Goal: Obtain resource: Obtain resource

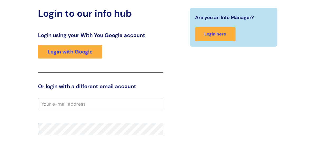
scroll to position [60, 0]
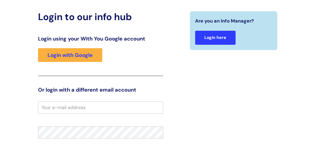
click at [208, 35] on link "Login here" at bounding box center [215, 38] width 40 height 14
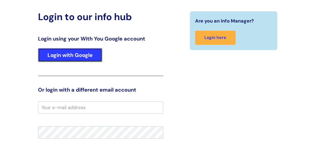
click at [67, 57] on link "Login with Google" at bounding box center [70, 55] width 64 height 14
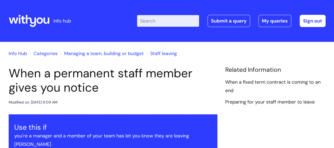
click at [162, 22] on input "Enter your search term here..." at bounding box center [168, 21] width 62 height 12
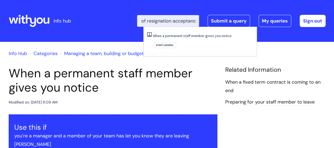
type input "Letter of resignation acceptance"
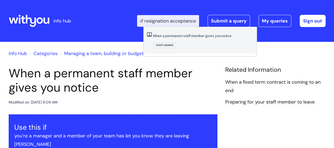
click at [179, 35] on link "When a permanent staff member gives you notice" at bounding box center [192, 35] width 79 height 5
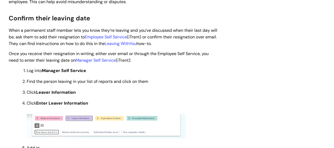
scroll to position [109, 0]
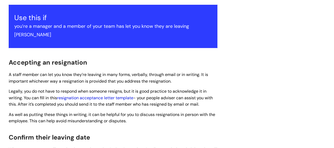
click at [113, 95] on link "resignation acceptance letter template" at bounding box center [95, 98] width 76 height 6
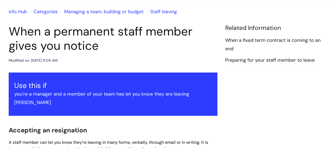
scroll to position [0, 0]
